Goal: Use online tool/utility: Utilize a website feature to perform a specific function

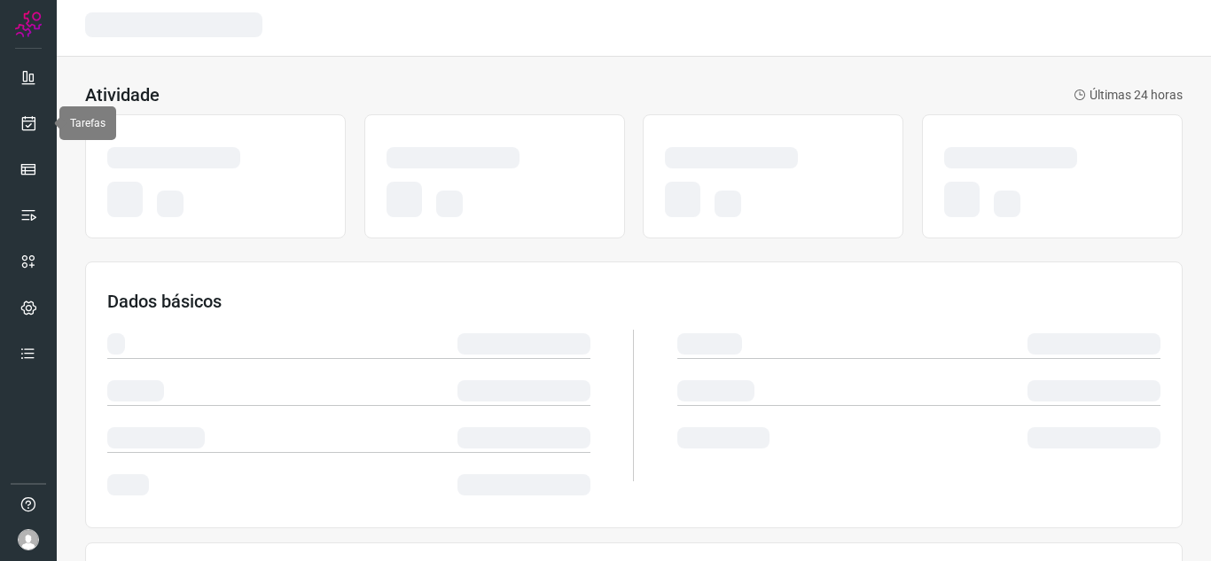
drag, startPoint x: 36, startPoint y: 122, endPoint x: 61, endPoint y: 120, distance: 25.0
click at [35, 122] on icon at bounding box center [29, 123] width 19 height 18
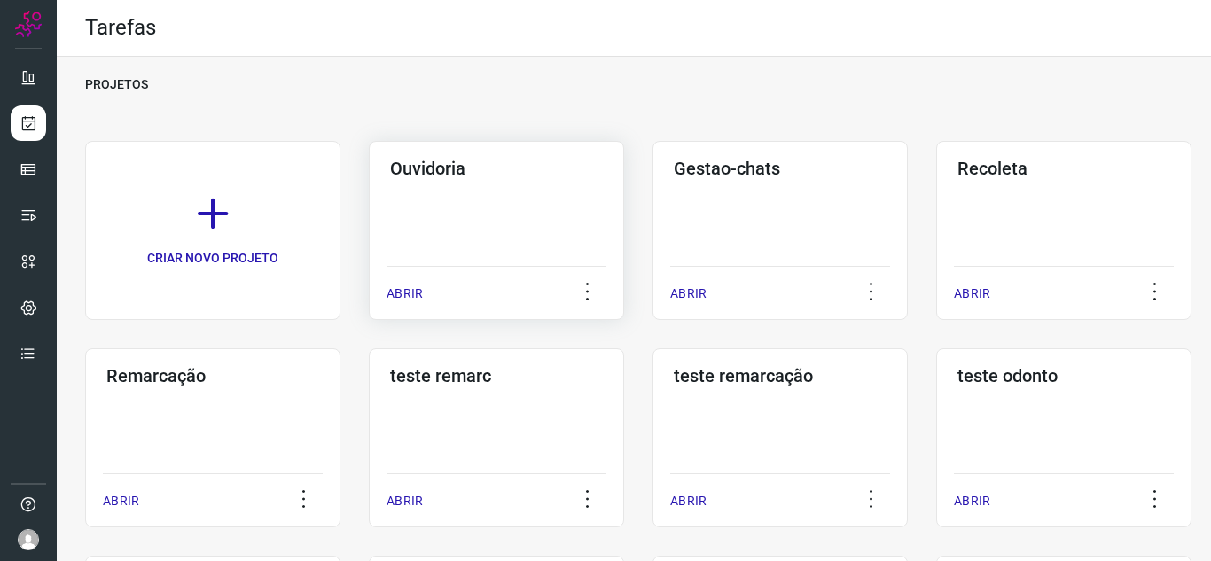
click at [419, 283] on div "ABRIR" at bounding box center [497, 288] width 220 height 44
click at [417, 294] on p "ABRIR" at bounding box center [405, 294] width 36 height 19
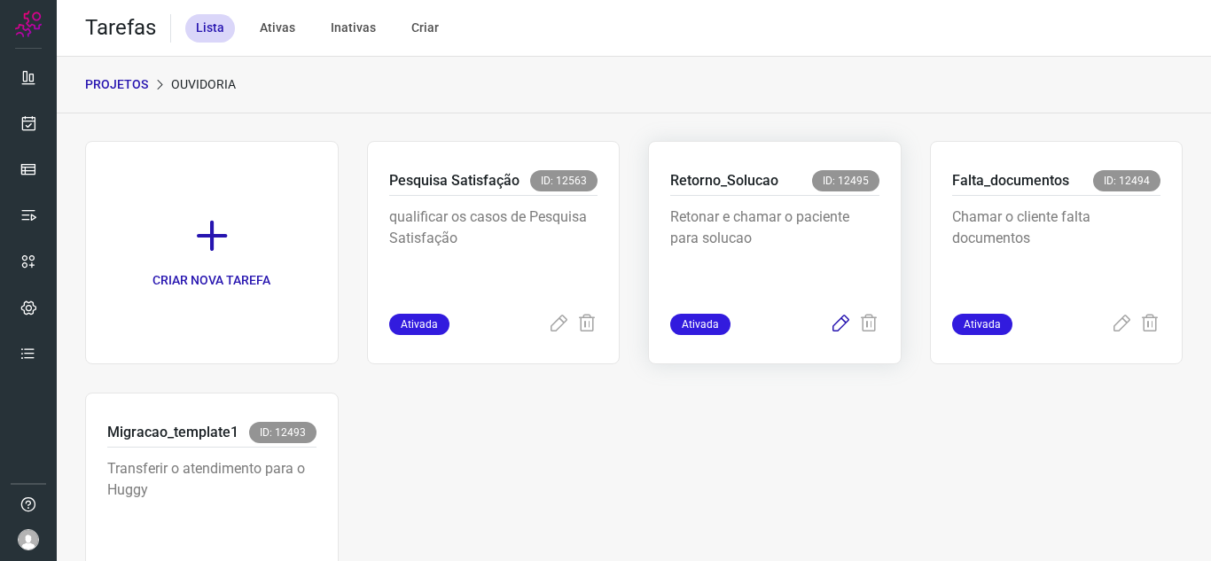
click at [835, 328] on icon at bounding box center [840, 324] width 21 height 21
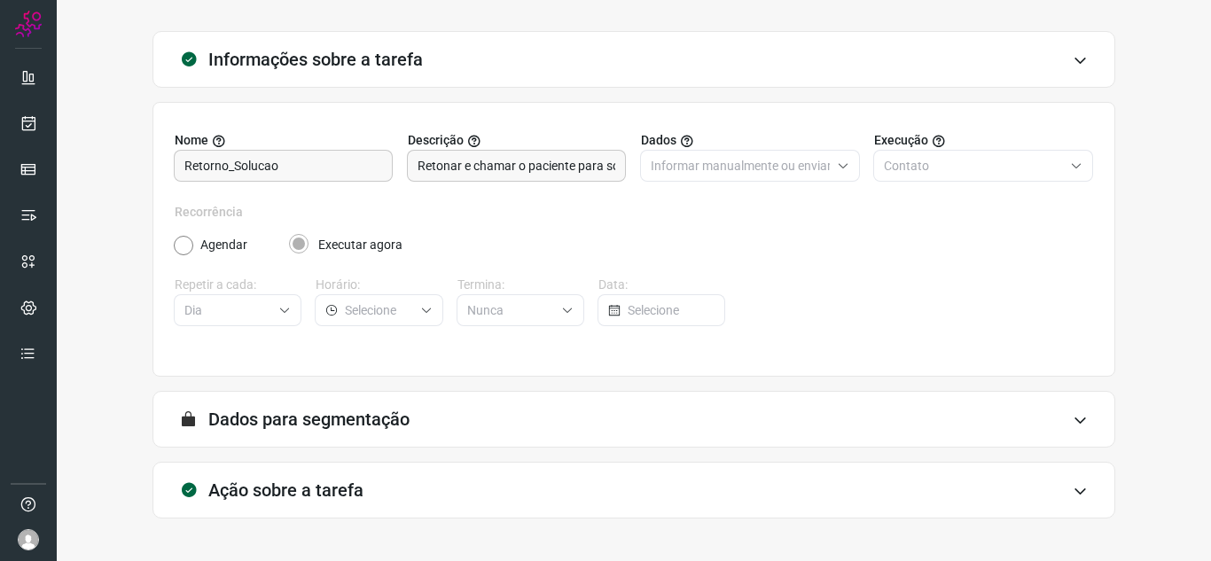
scroll to position [89, 0]
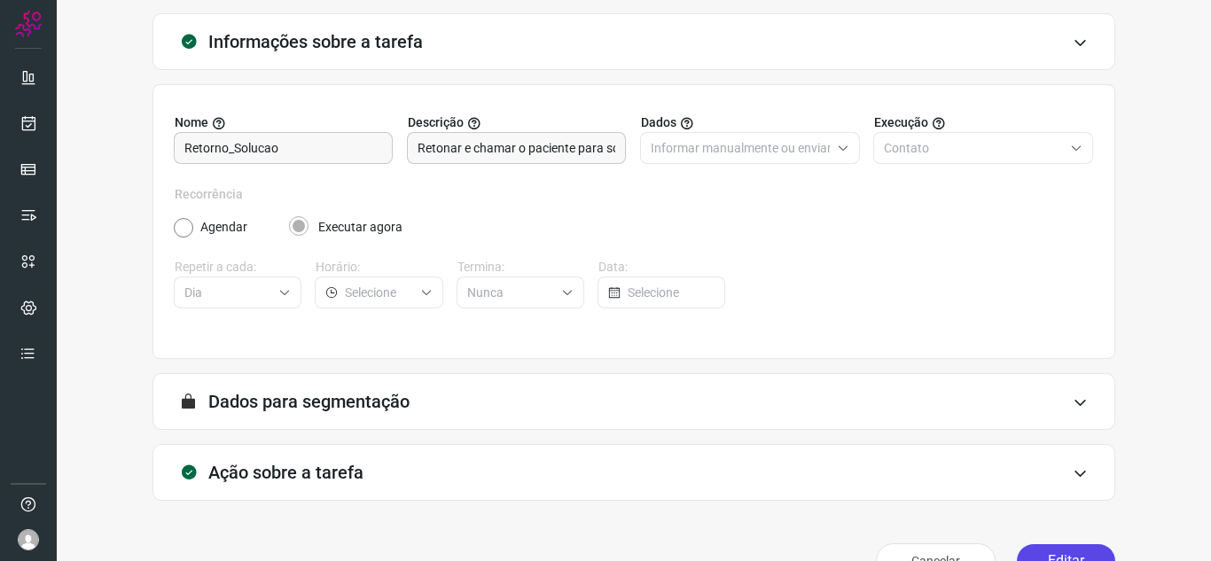
drag, startPoint x: 1031, startPoint y: 553, endPoint x: 1041, endPoint y: 552, distance: 9.8
click at [1041, 553] on button "Editar" at bounding box center [1066, 562] width 98 height 34
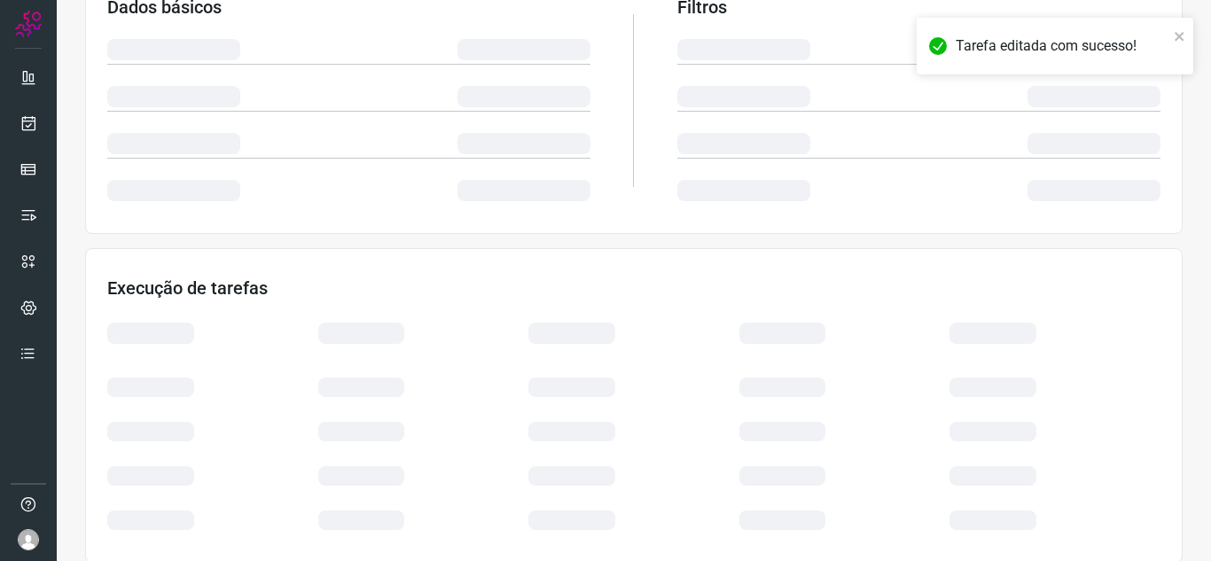
scroll to position [387, 0]
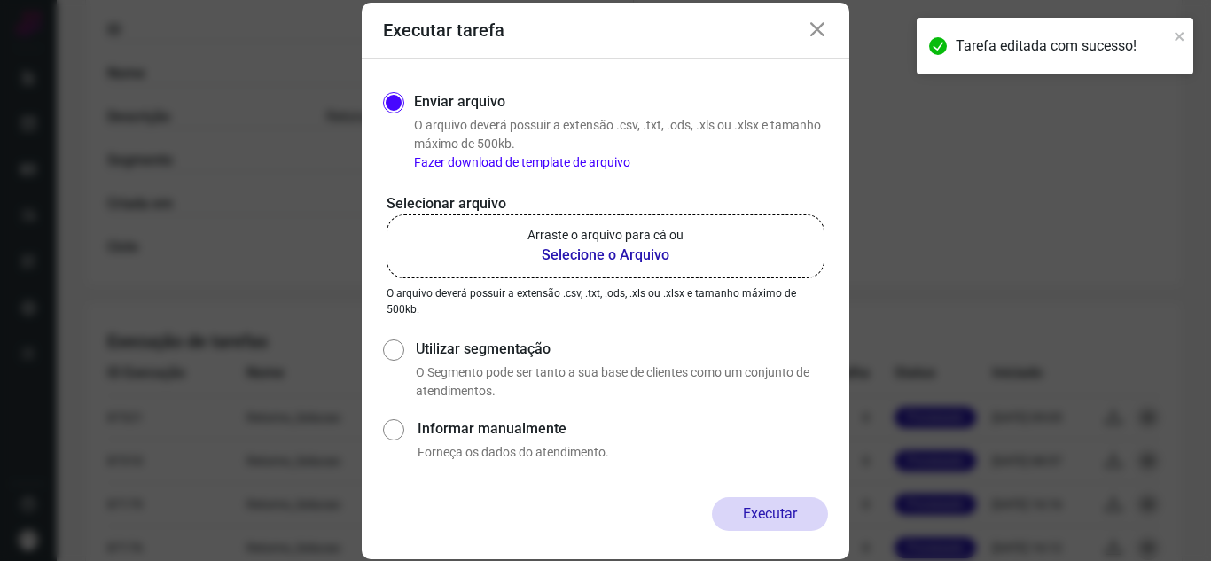
click at [702, 263] on label "Arraste o arquivo para cá ou Selecione o Arquivo" at bounding box center [606, 247] width 438 height 64
click at [0, 0] on input "Arraste o arquivo para cá ou Selecione o Arquivo" at bounding box center [0, 0] width 0 height 0
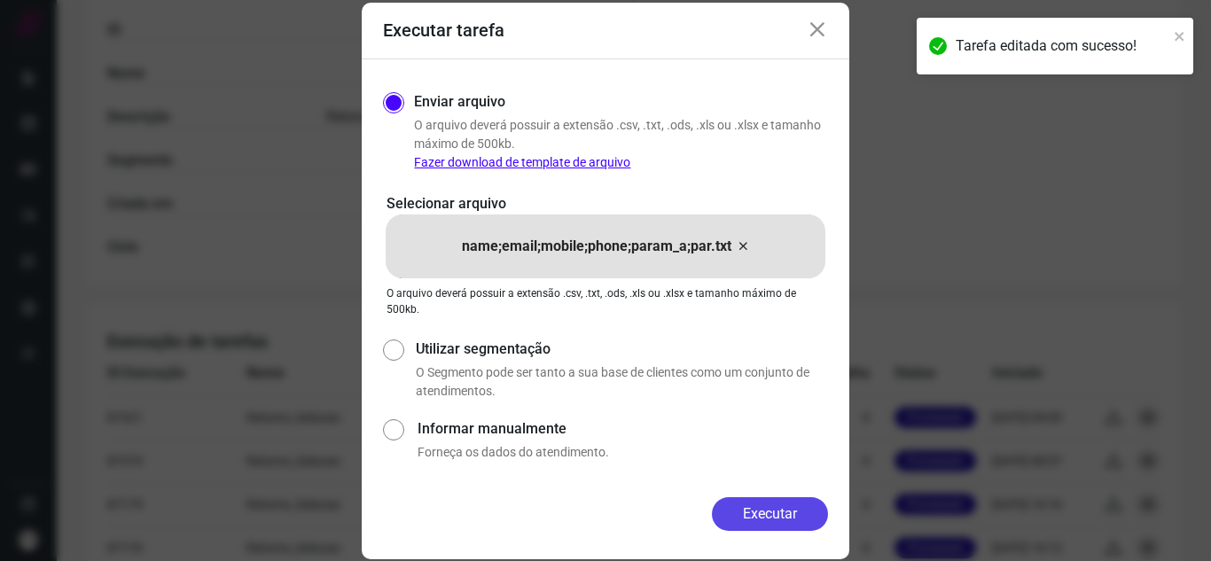
click at [772, 514] on button "Executar" at bounding box center [770, 515] width 116 height 34
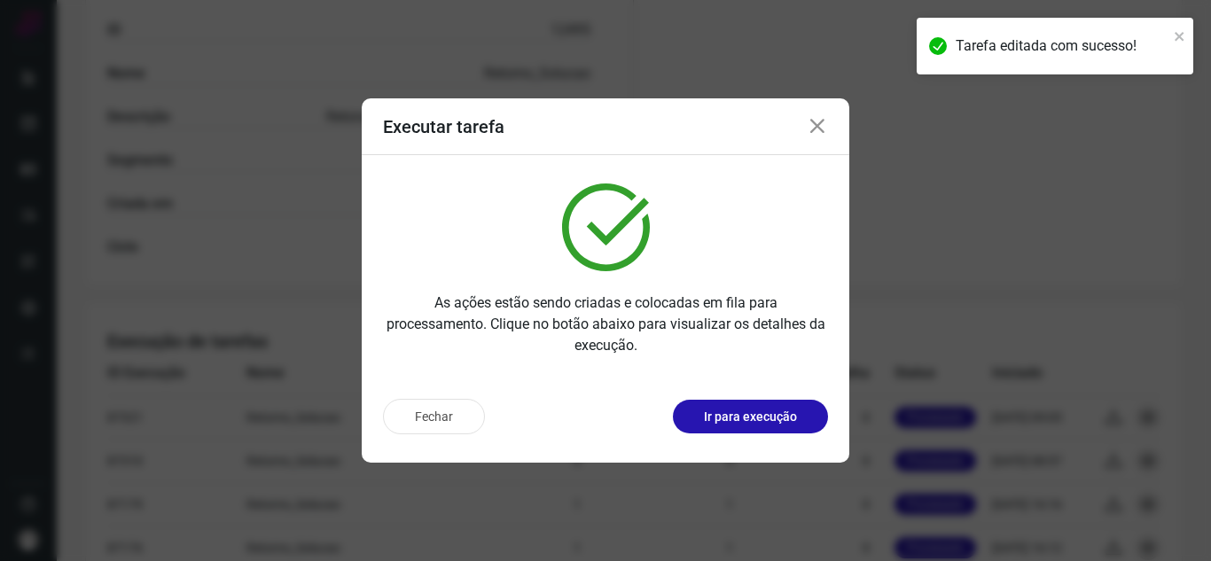
click at [797, 422] on button "Ir para execução" at bounding box center [750, 417] width 155 height 34
